Goal: Transaction & Acquisition: Purchase product/service

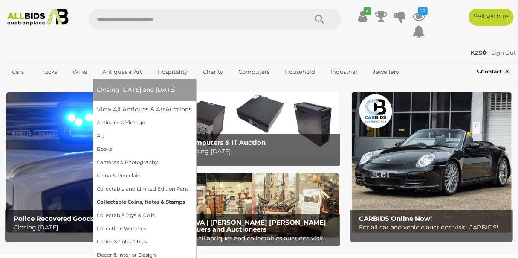
click at [139, 201] on link "Collectable Coins, Notes & Stamps" at bounding box center [144, 201] width 95 height 13
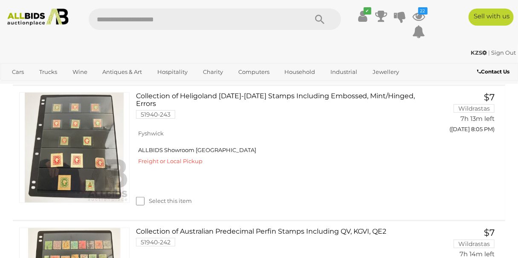
scroll to position [154, 0]
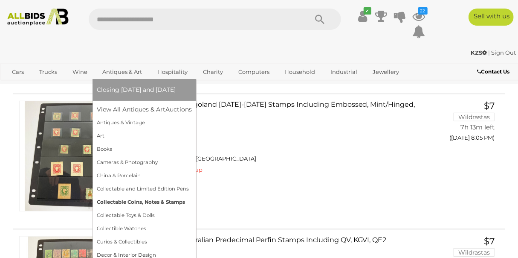
click at [125, 201] on link "Collectable Coins, Notes & Stamps" at bounding box center [144, 201] width 95 height 13
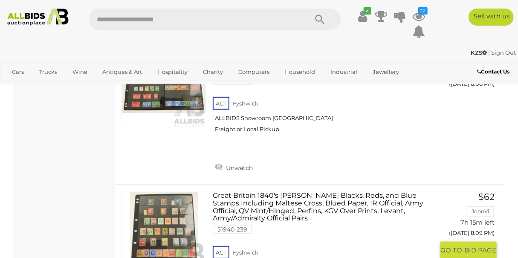
scroll to position [11885, 0]
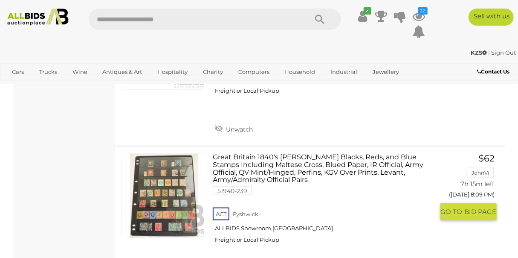
click at [163, 153] on link at bounding box center [164, 195] width 85 height 85
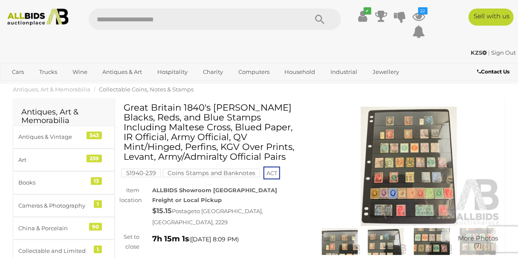
click at [422, 153] on img at bounding box center [409, 166] width 185 height 119
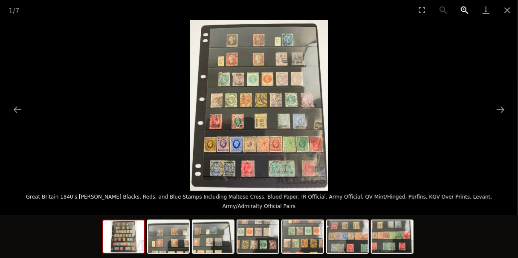
click at [463, 8] on button "Zoom in" at bounding box center [464, 10] width 21 height 20
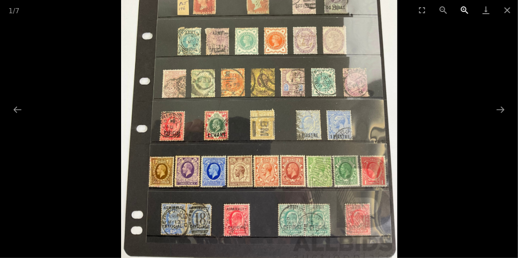
click at [463, 8] on button "Zoom in" at bounding box center [464, 10] width 21 height 20
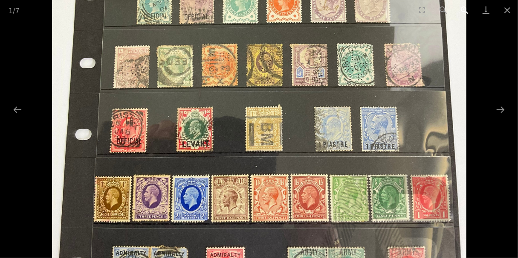
click at [463, 8] on button "Zoom in" at bounding box center [464, 10] width 21 height 20
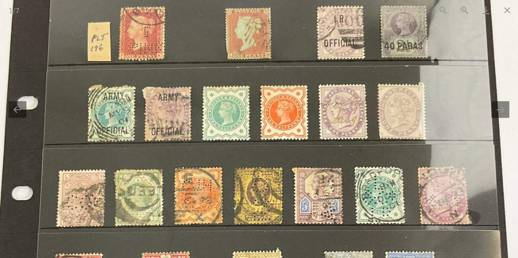
drag, startPoint x: 279, startPoint y: 85, endPoint x: 275, endPoint y: 211, distance: 125.9
click at [271, 234] on img at bounding box center [251, 218] width 552 height 682
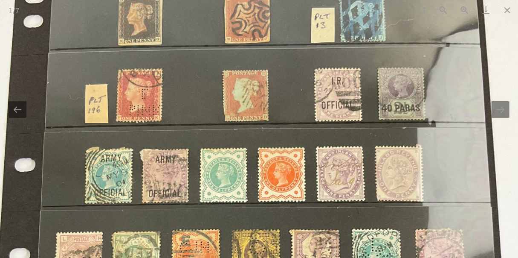
drag, startPoint x: 300, startPoint y: 82, endPoint x: 298, endPoint y: 127, distance: 44.9
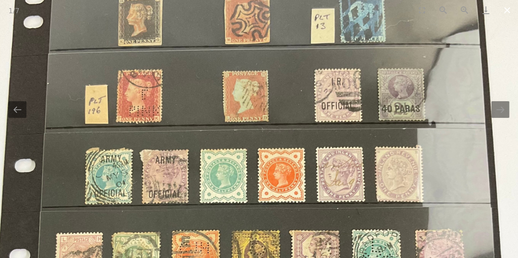
click at [505, 9] on button "Close gallery" at bounding box center [507, 10] width 21 height 20
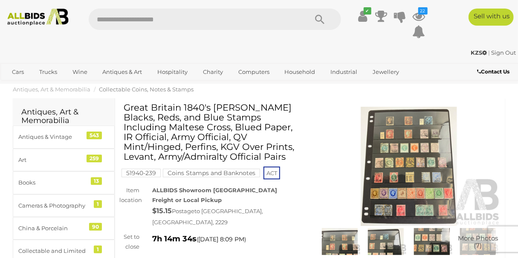
click at [418, 168] on img at bounding box center [409, 166] width 185 height 119
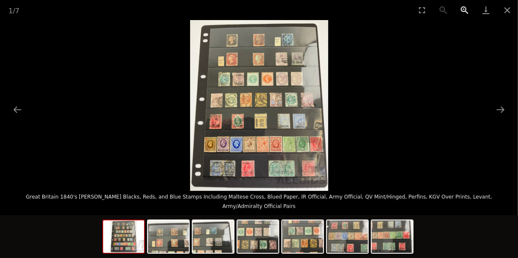
click at [463, 9] on button "Zoom in" at bounding box center [464, 10] width 21 height 20
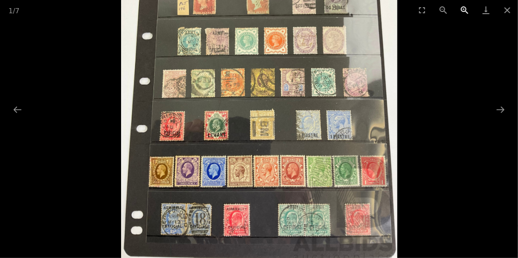
click at [463, 9] on button "Zoom in" at bounding box center [464, 10] width 21 height 20
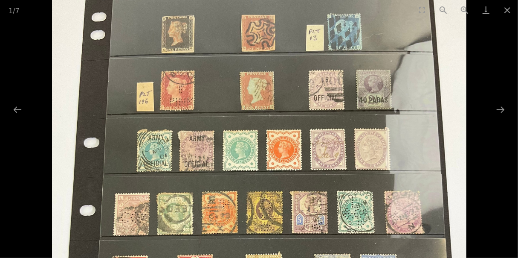
drag, startPoint x: 375, startPoint y: 56, endPoint x: 304, endPoint y: 203, distance: 162.9
click at [304, 203] on img at bounding box center [259, 229] width 414 height 512
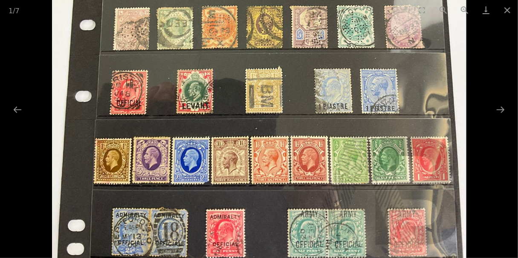
drag, startPoint x: 292, startPoint y: 188, endPoint x: 258, endPoint y: -24, distance: 214.7
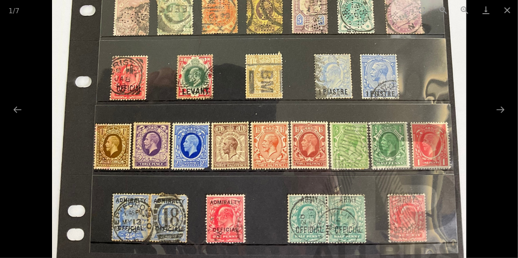
drag, startPoint x: 207, startPoint y: 144, endPoint x: 194, endPoint y: 146, distance: 13.4
click at [194, 146] on img at bounding box center [259, 30] width 414 height 512
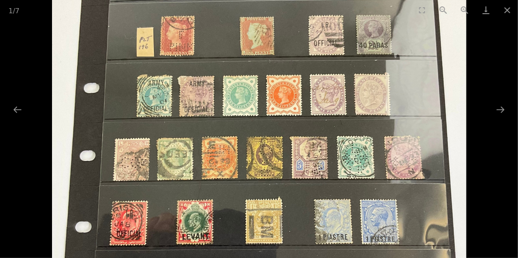
drag, startPoint x: 270, startPoint y: 62, endPoint x: 234, endPoint y: 207, distance: 149.5
click at [234, 207] on img at bounding box center [259, 175] width 414 height 512
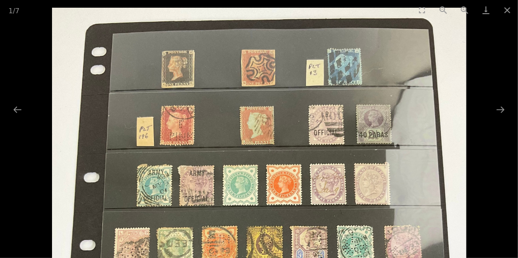
drag, startPoint x: 328, startPoint y: 97, endPoint x: 278, endPoint y: 192, distance: 107.4
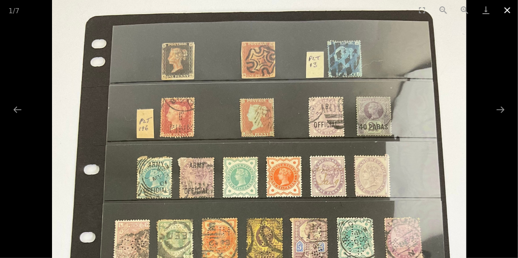
click at [505, 11] on button "Close gallery" at bounding box center [507, 10] width 21 height 20
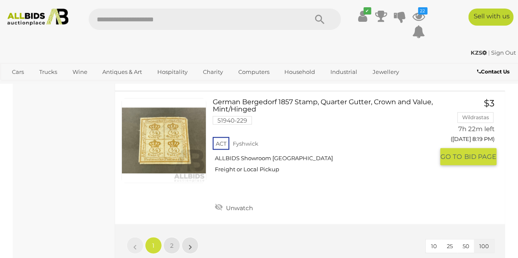
scroll to position [13279, 0]
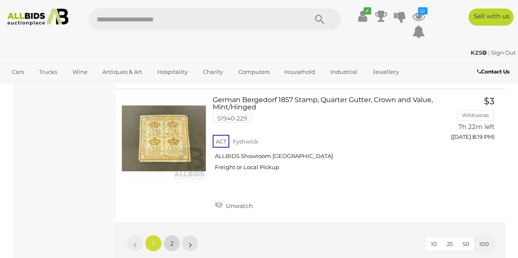
click at [171, 239] on span "2" at bounding box center [171, 243] width 3 height 8
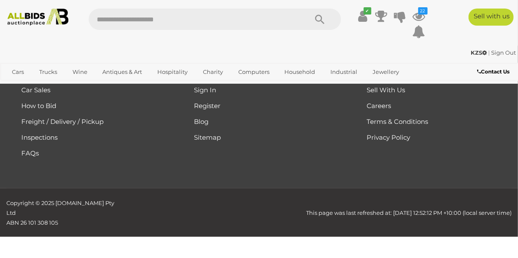
scroll to position [125, 0]
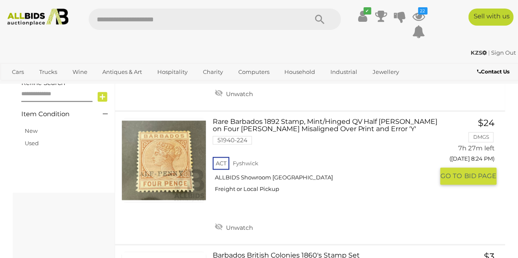
scroll to position [627, 0]
click at [166, 164] on link at bounding box center [164, 160] width 85 height 85
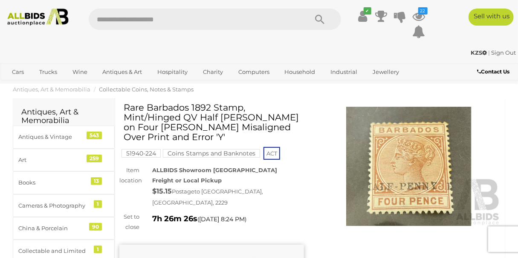
click at [419, 178] on img at bounding box center [409, 166] width 185 height 119
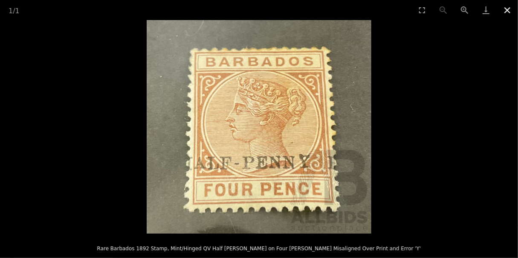
click at [508, 9] on button "Close gallery" at bounding box center [507, 10] width 21 height 20
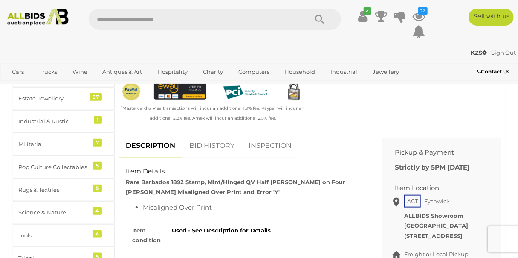
scroll to position [309, 0]
click at [204, 136] on link "BID HISTORY" at bounding box center [212, 145] width 58 height 25
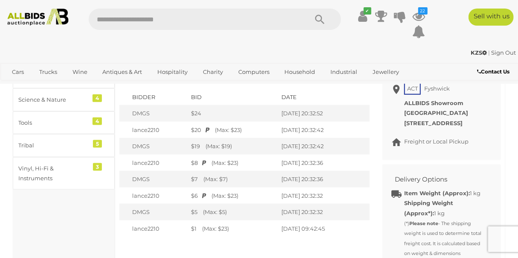
scroll to position [425, 0]
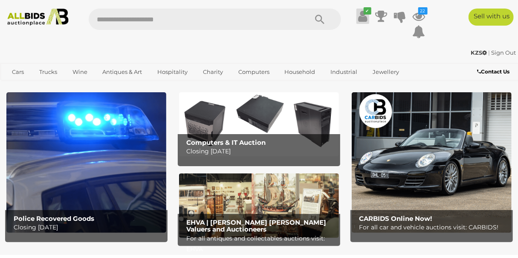
click at [363, 16] on icon at bounding box center [362, 16] width 9 height 15
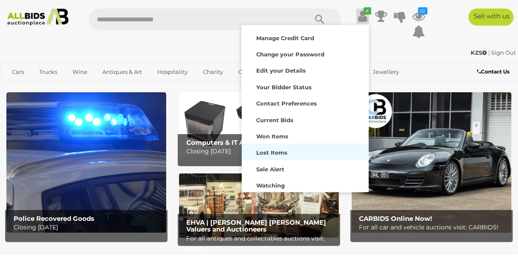
scroll to position [67, 0]
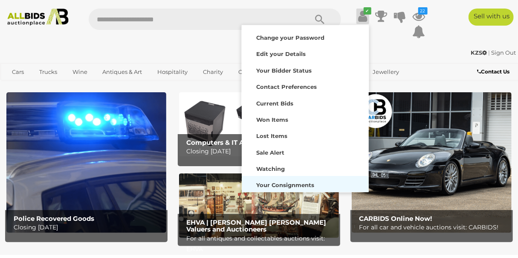
click at [295, 181] on div "Your Consignments" at bounding box center [305, 184] width 123 height 12
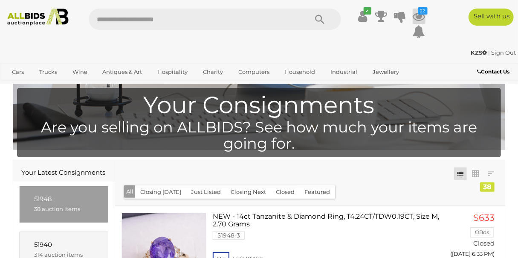
click at [421, 15] on icon at bounding box center [419, 16] width 13 height 15
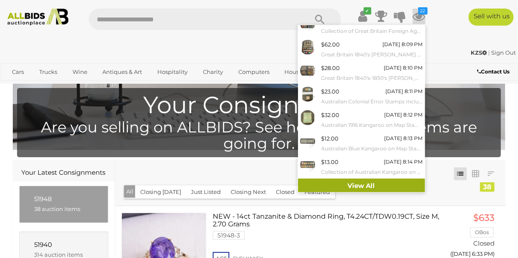
scroll to position [104, 0]
click at [348, 180] on link "View All" at bounding box center [361, 185] width 127 height 15
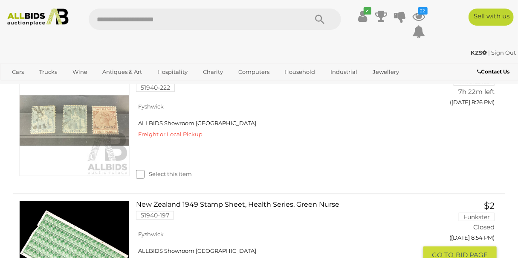
scroll to position [2976, 0]
